Goal: Information Seeking & Learning: Learn about a topic

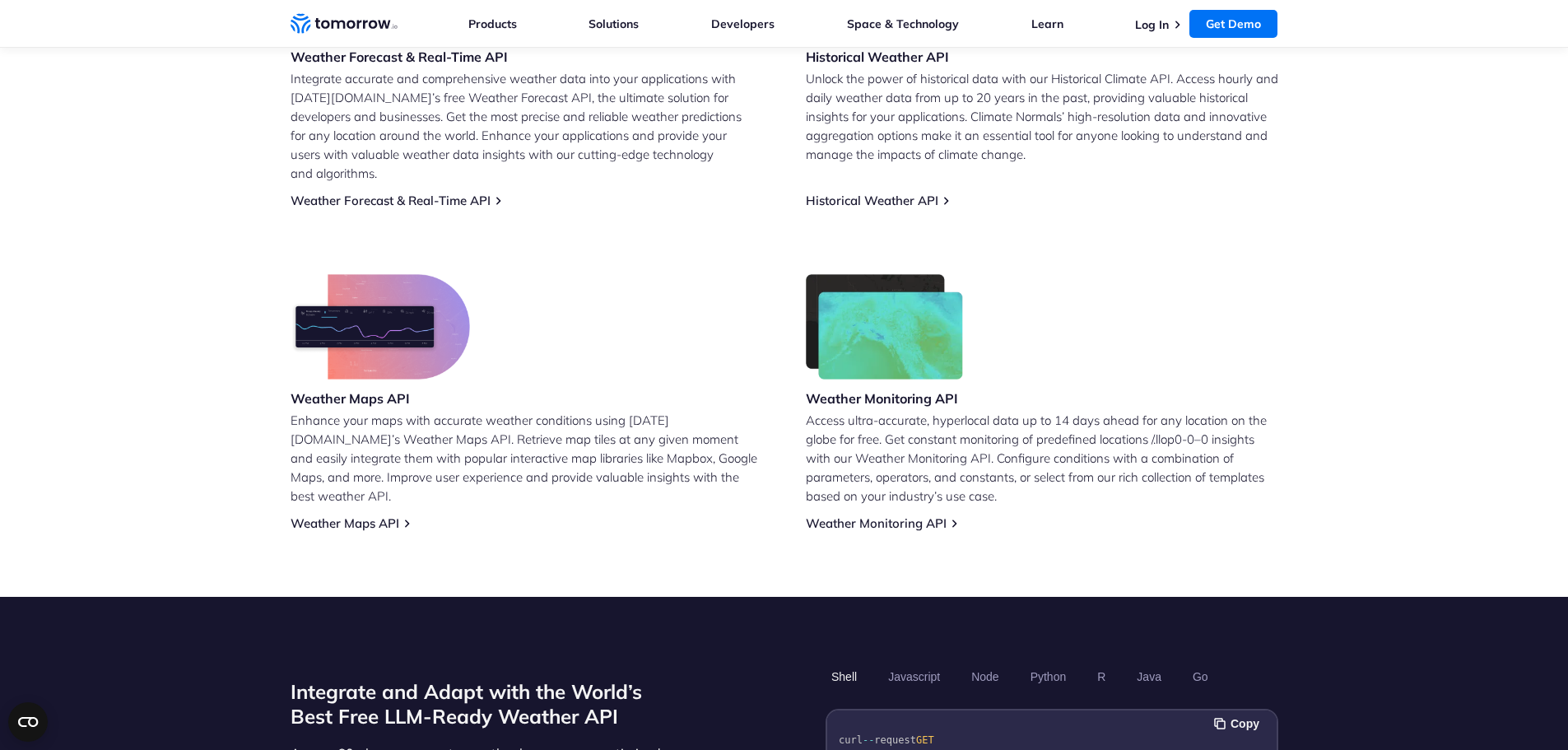
scroll to position [1235, 0]
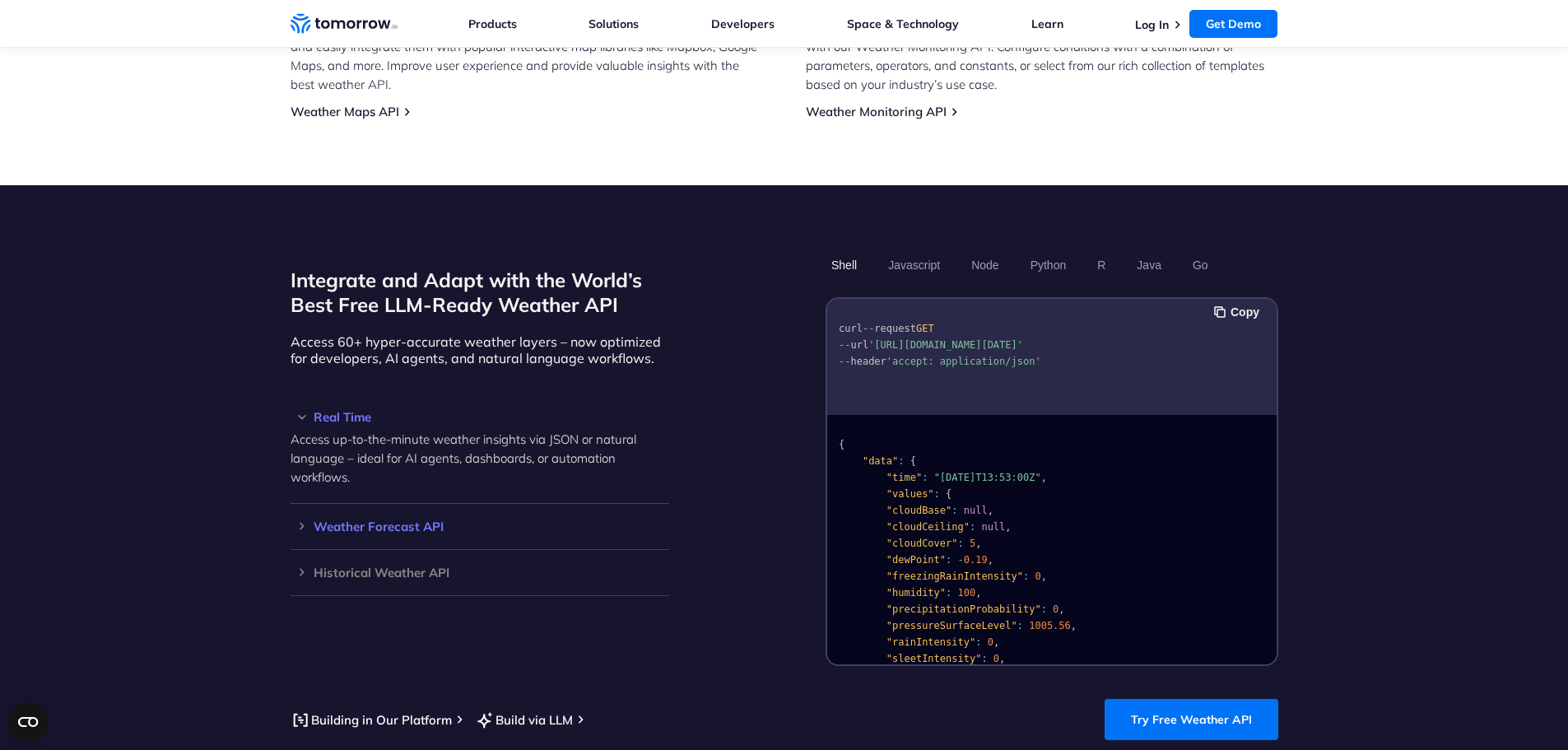
click at [302, 520] on h3 "Weather Forecast API" at bounding box center [479, 526] width 378 height 13
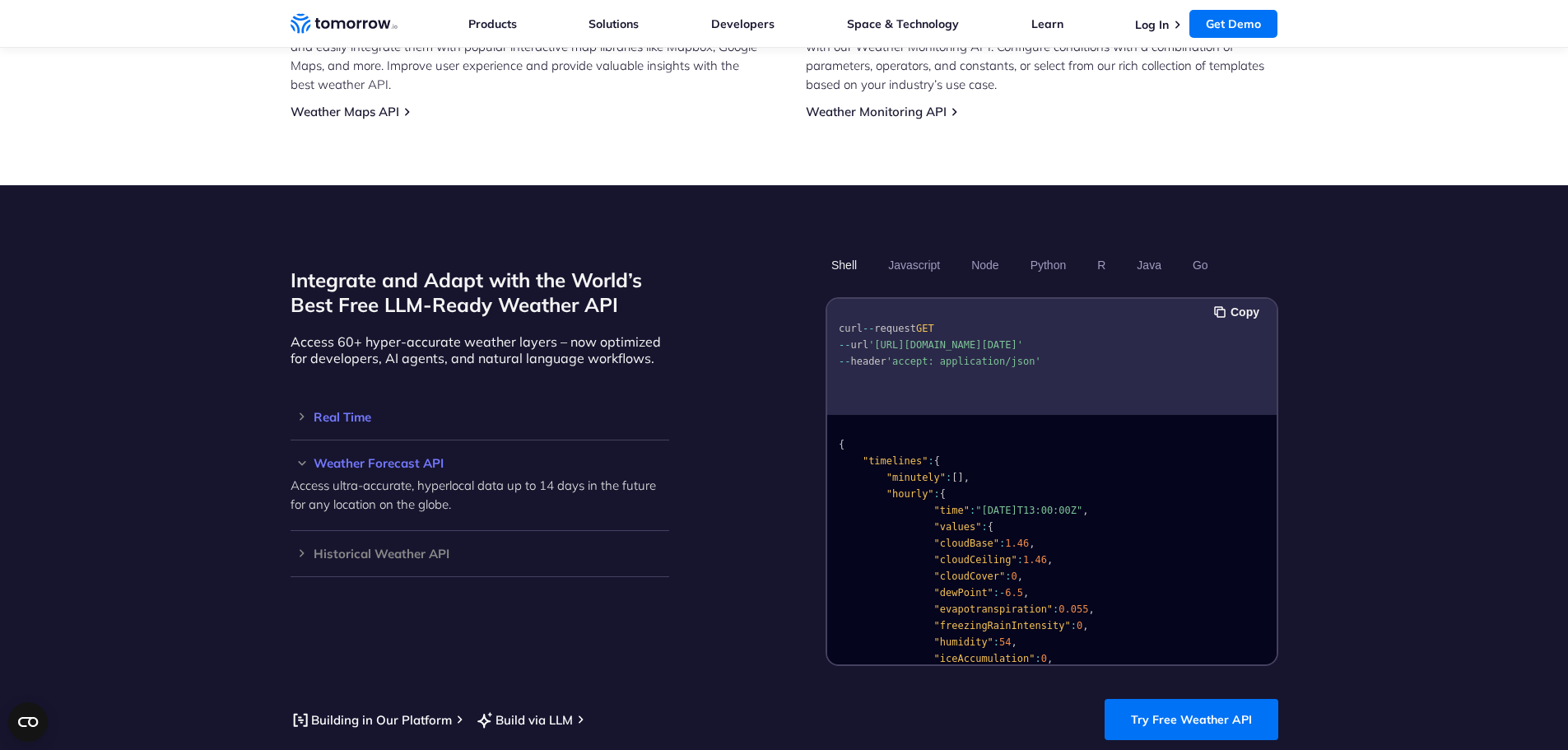
click at [304, 410] on h3 "Real Time" at bounding box center [479, 416] width 378 height 13
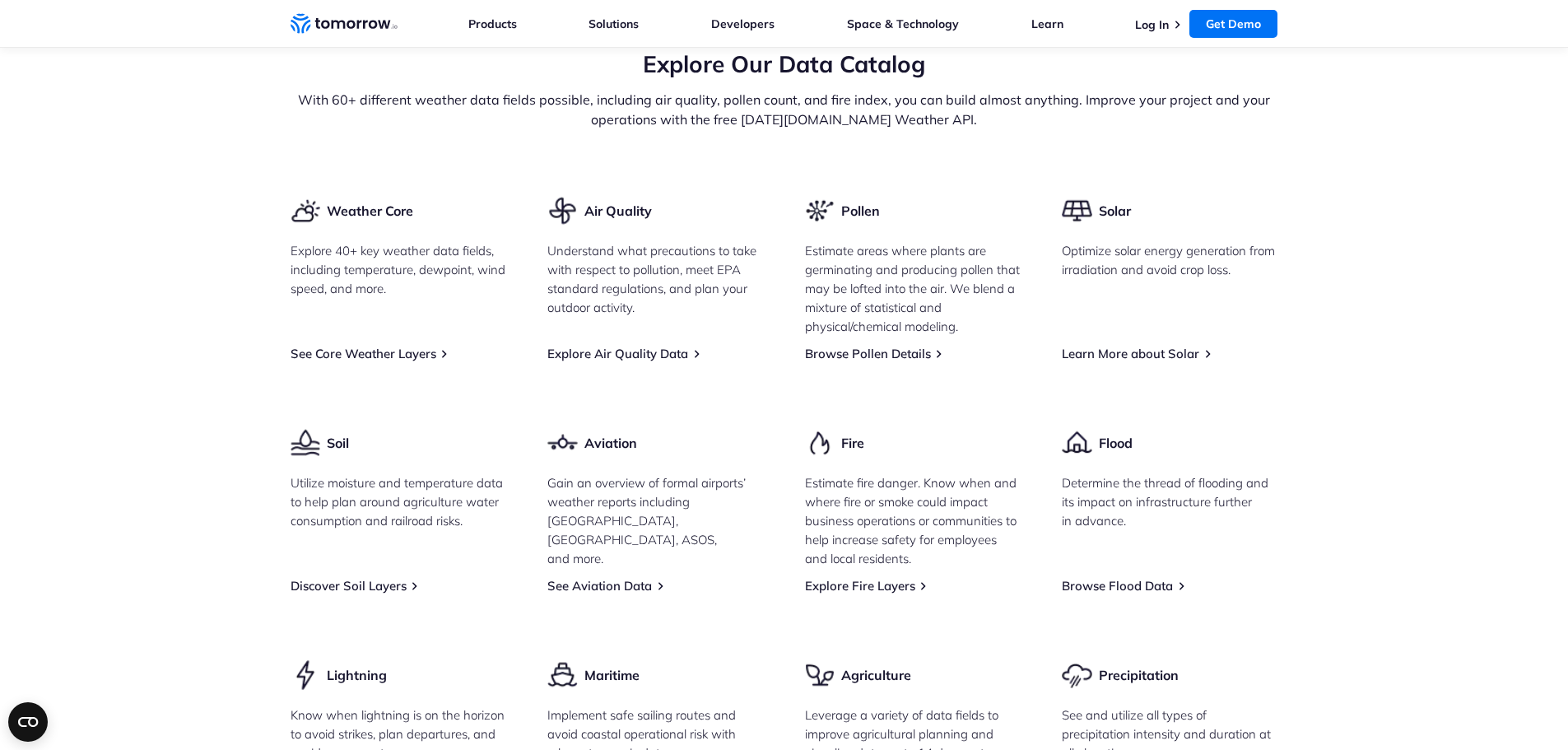
scroll to position [2306, 0]
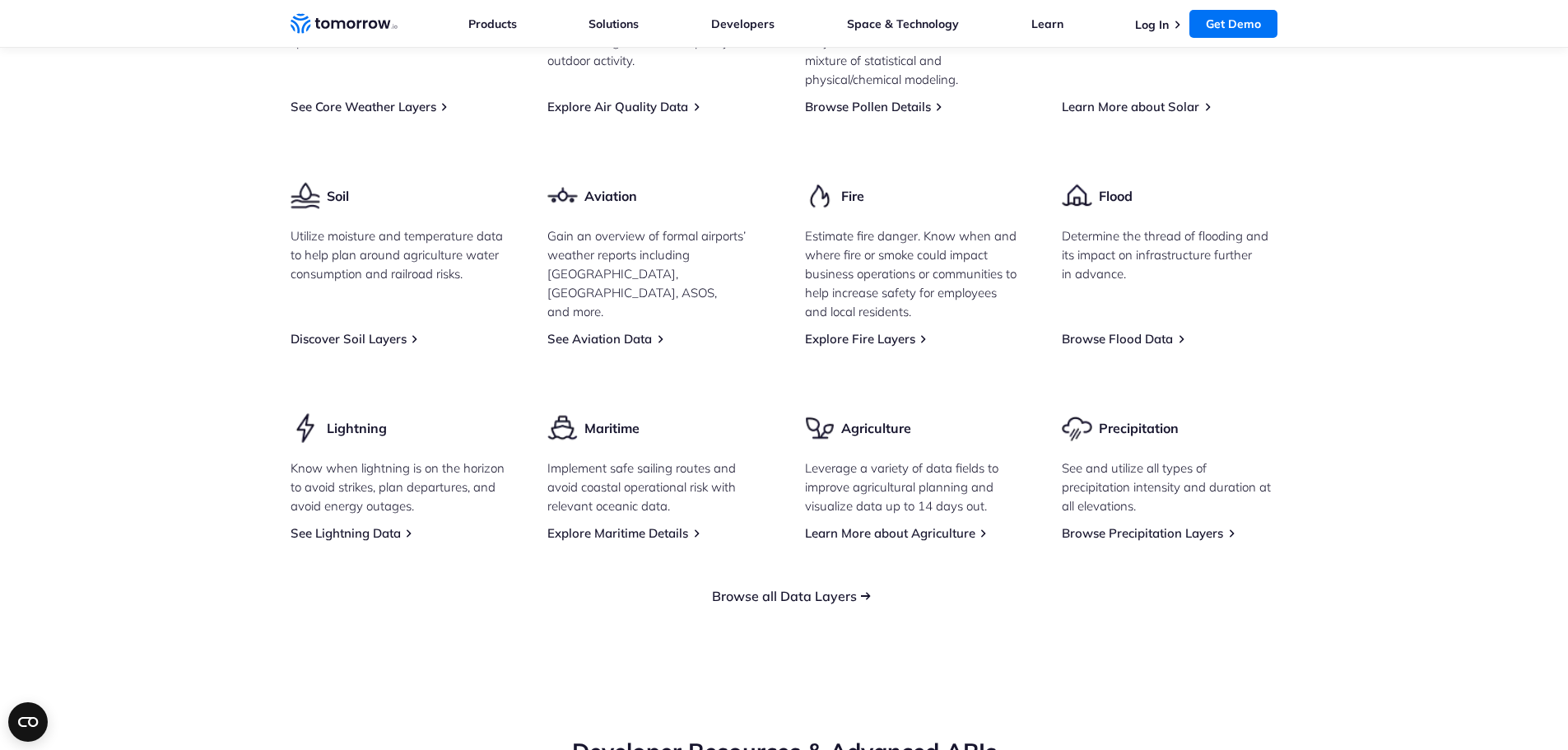
click at [777, 587] on link "Browse all Data Layers" at bounding box center [784, 596] width 145 height 17
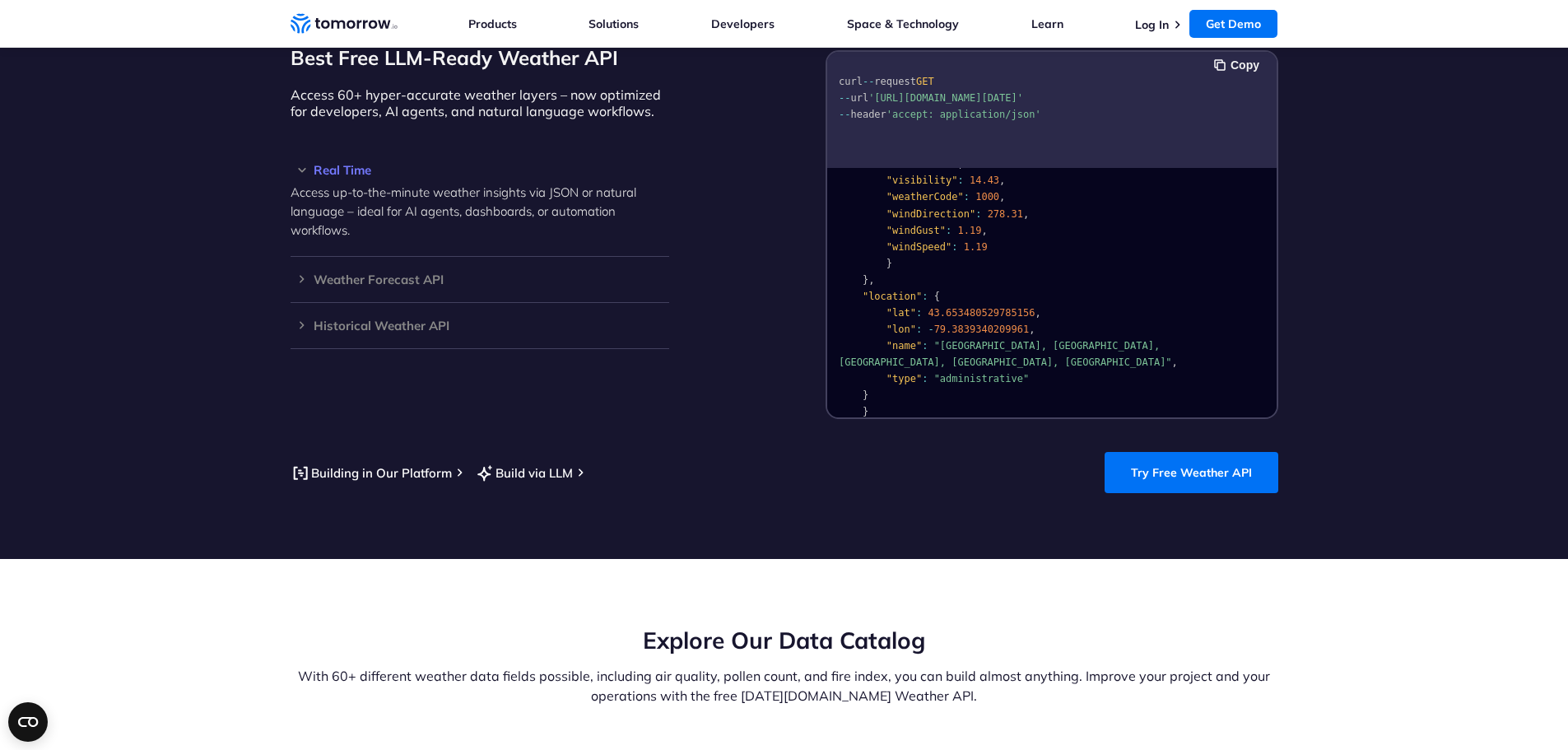
scroll to position [1976, 0]
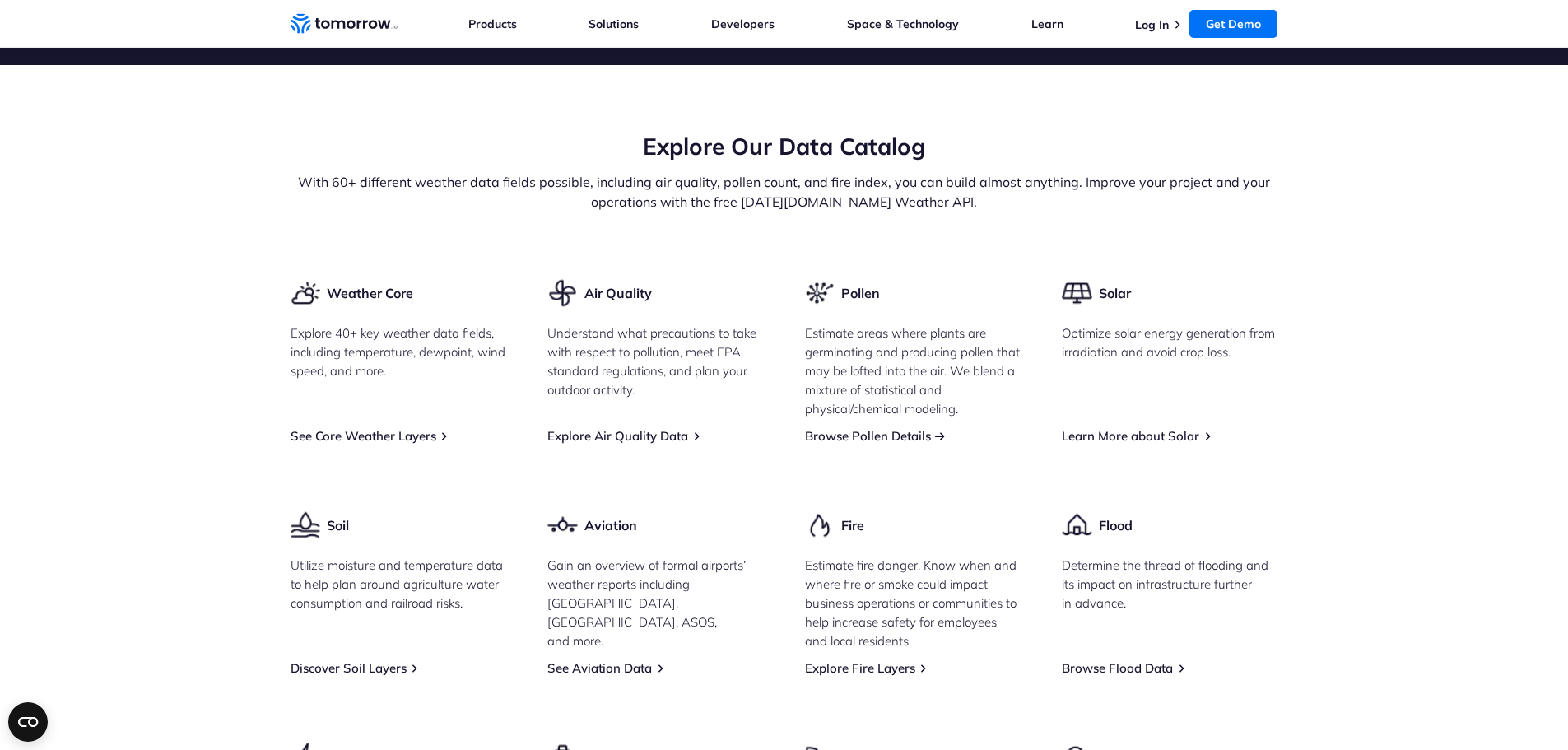
click at [849, 428] on link "Browse Pollen Details" at bounding box center [867, 436] width 126 height 16
